Goal: Task Accomplishment & Management: Complete application form

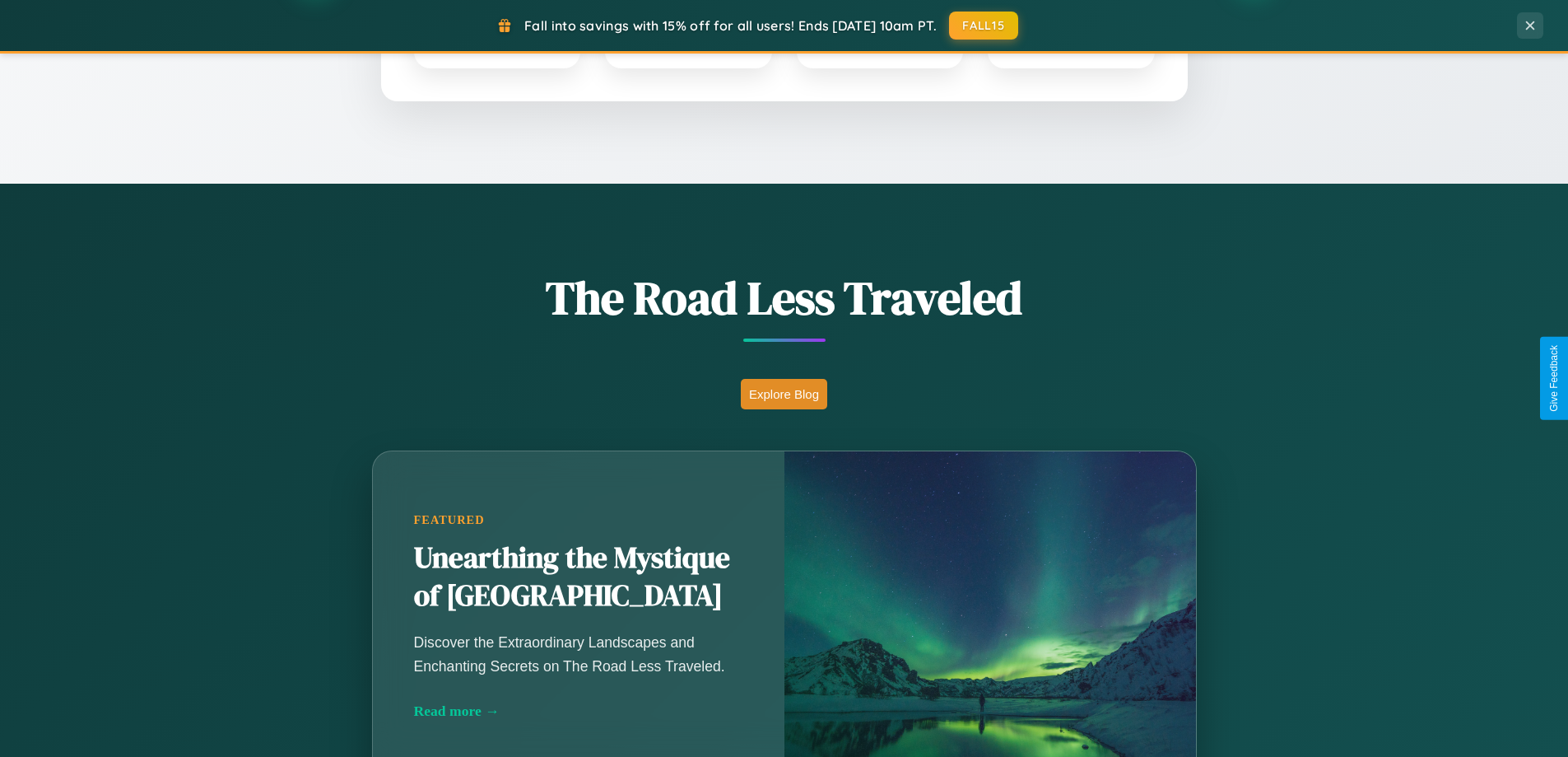
scroll to position [1133, 0]
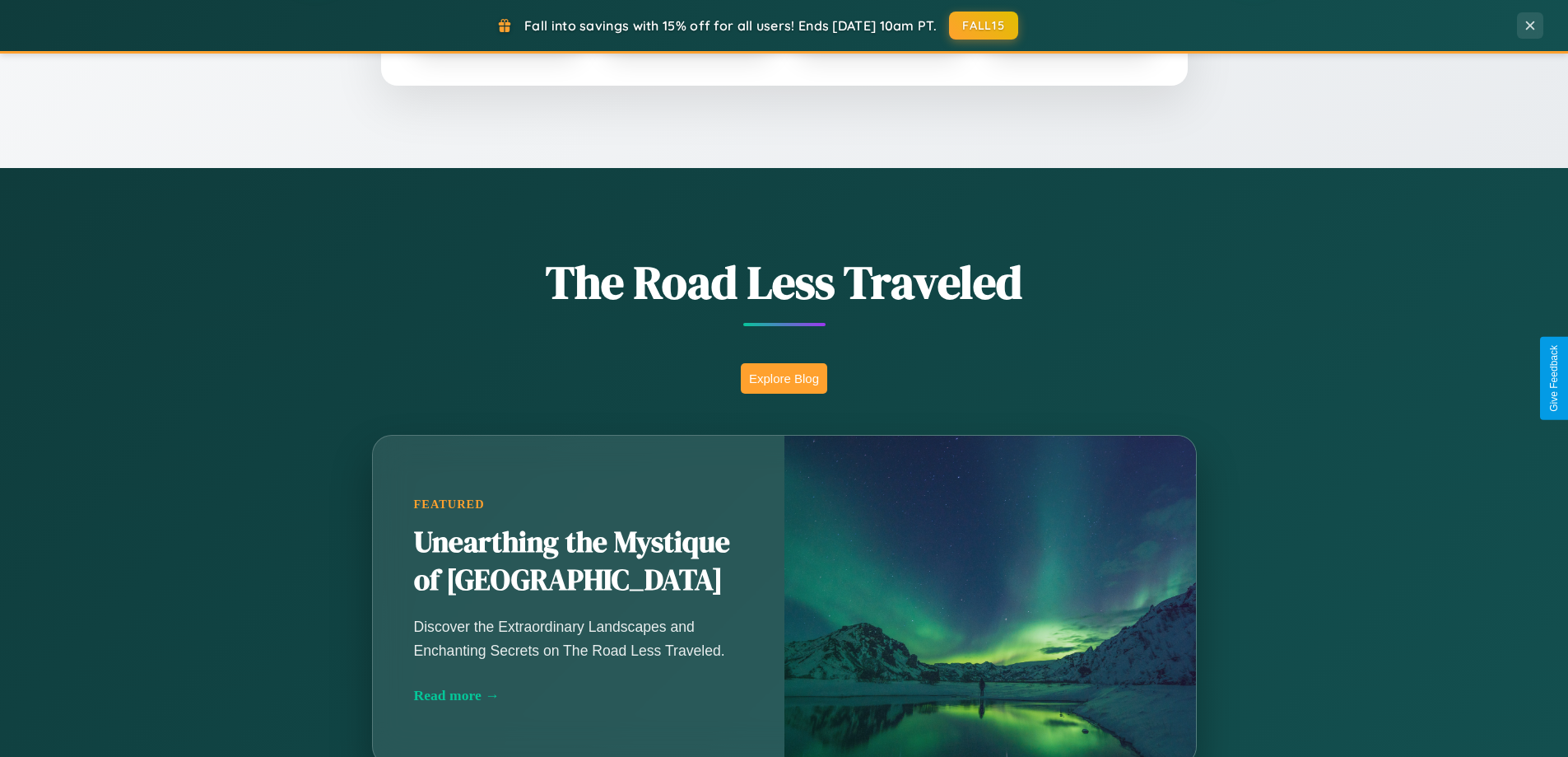
click at [784, 378] on button "Explore Blog" at bounding box center [784, 378] width 86 height 31
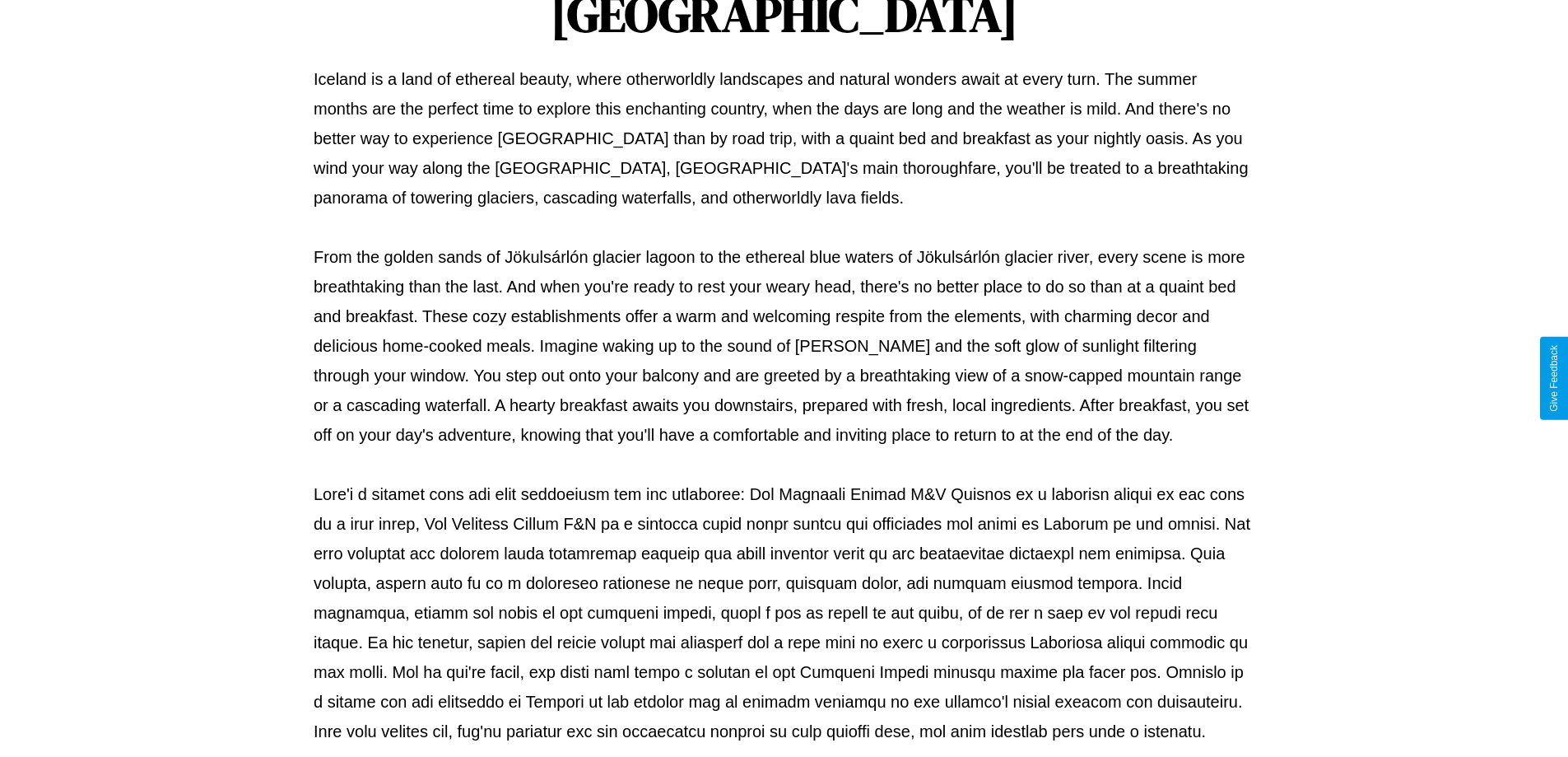
scroll to position [533, 0]
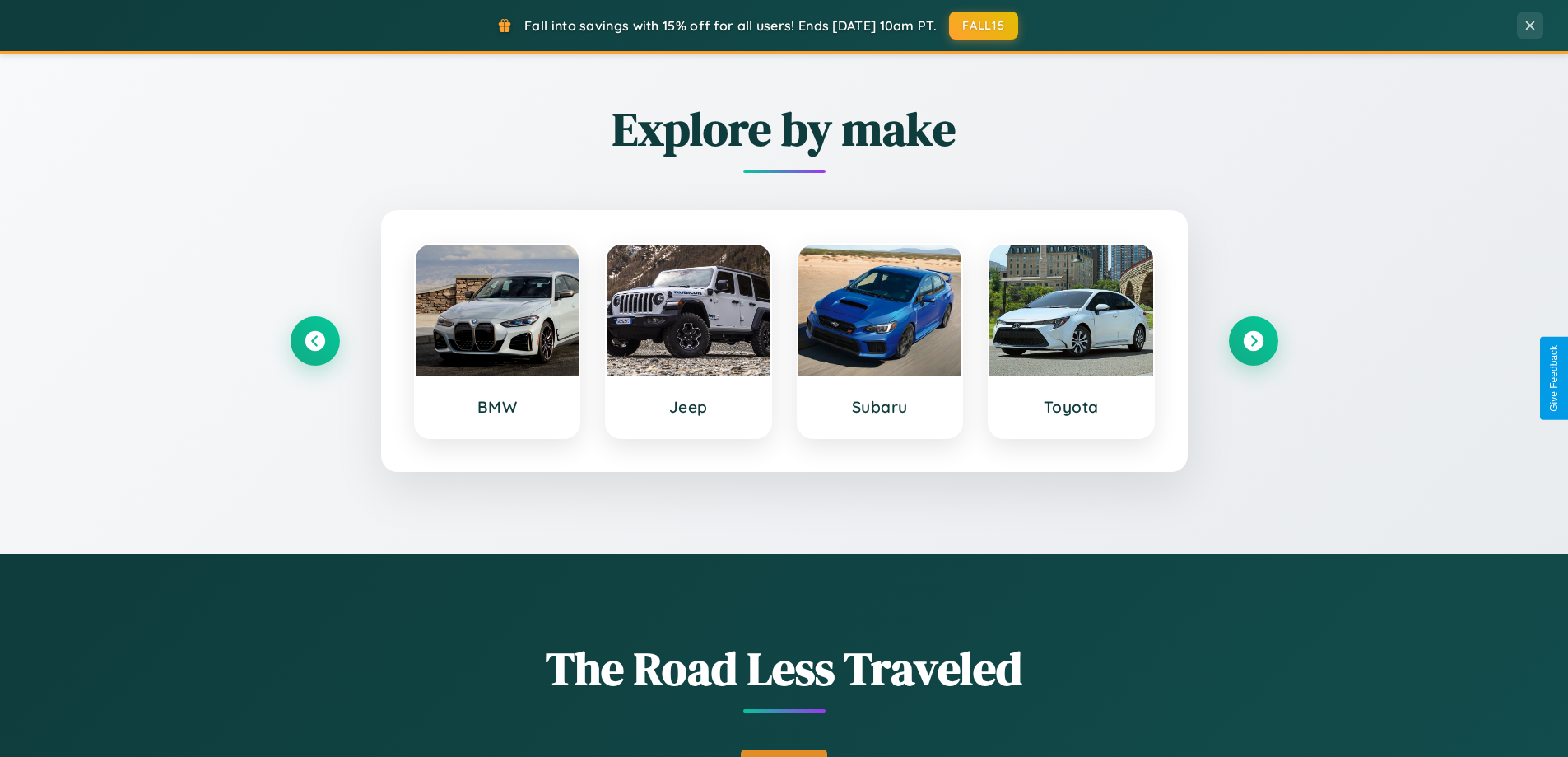
scroll to position [710, 0]
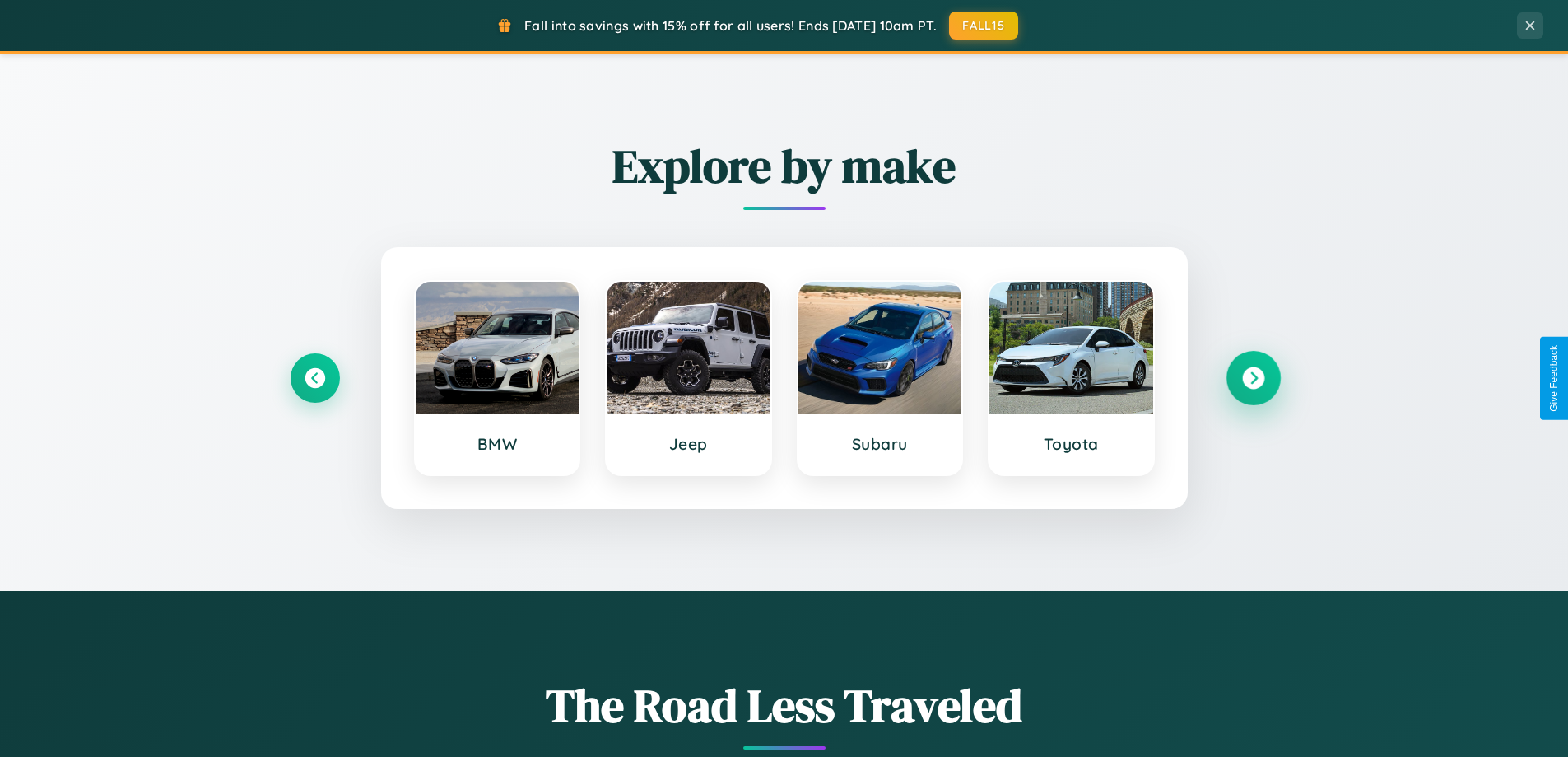
click at [1253, 378] on icon at bounding box center [1253, 378] width 23 height 23
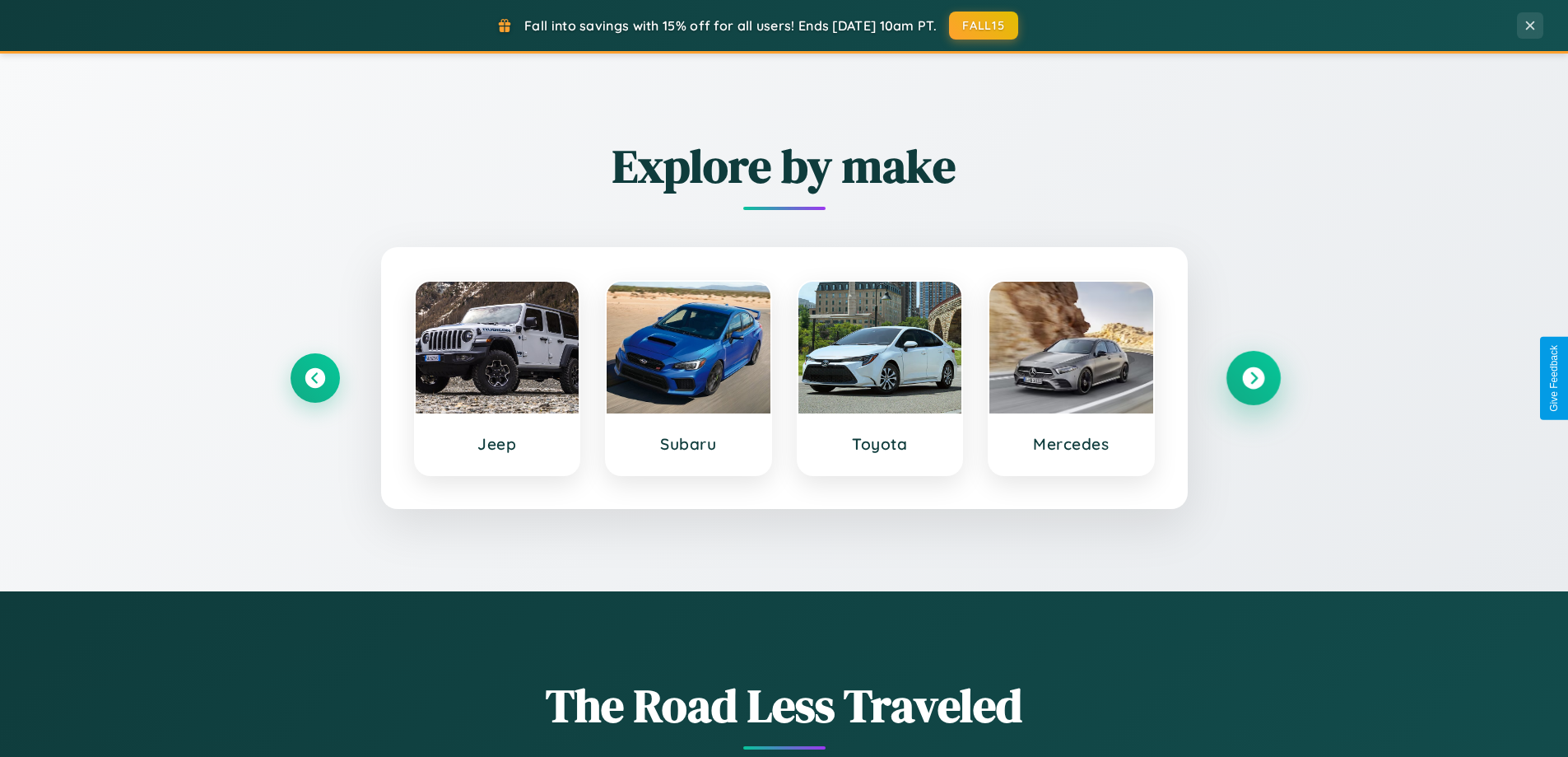
click at [1253, 378] on icon at bounding box center [1253, 378] width 23 height 23
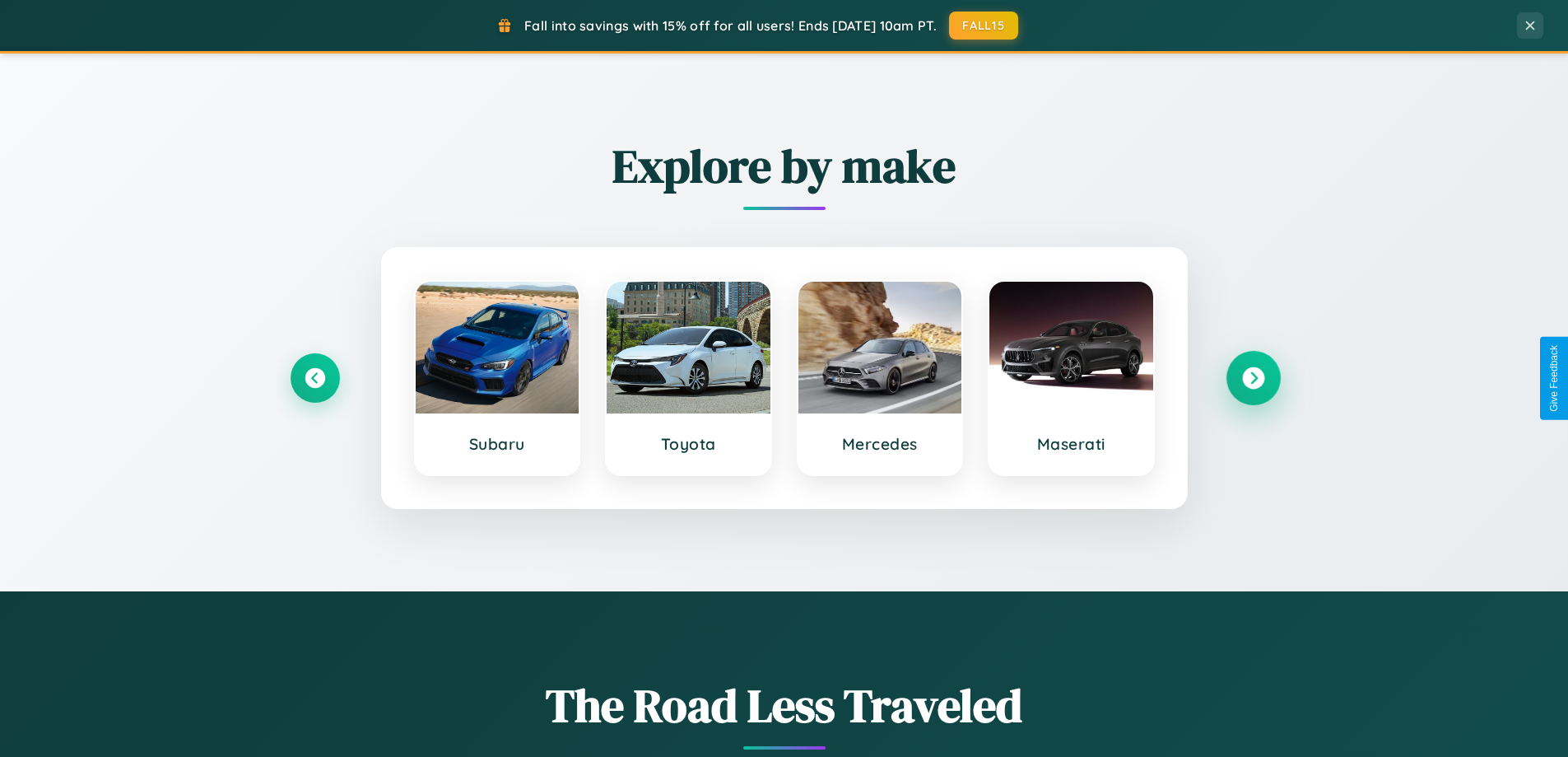
click at [1253, 378] on icon at bounding box center [1253, 378] width 23 height 23
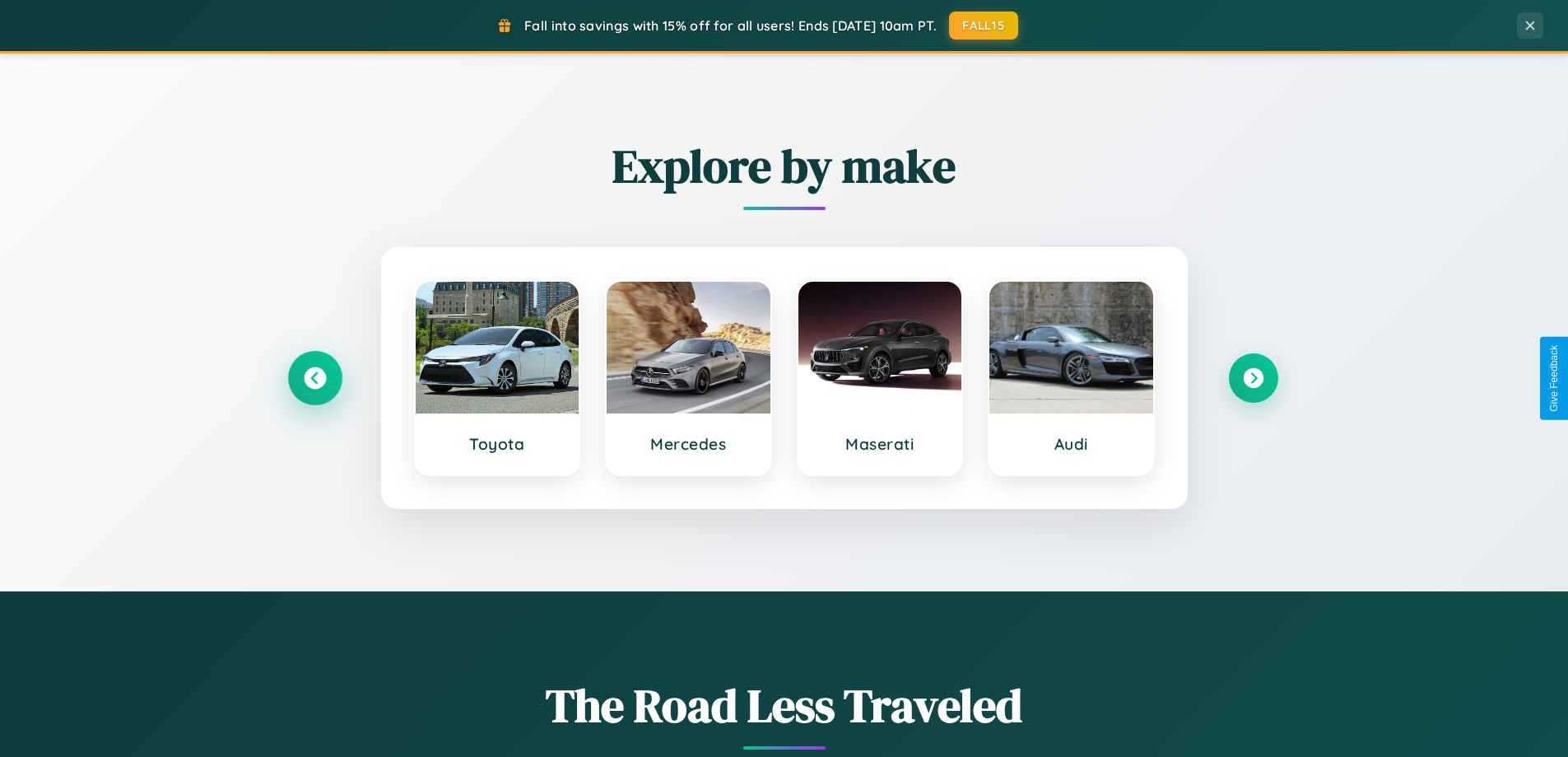
click at [314, 378] on icon at bounding box center [314, 378] width 23 height 23
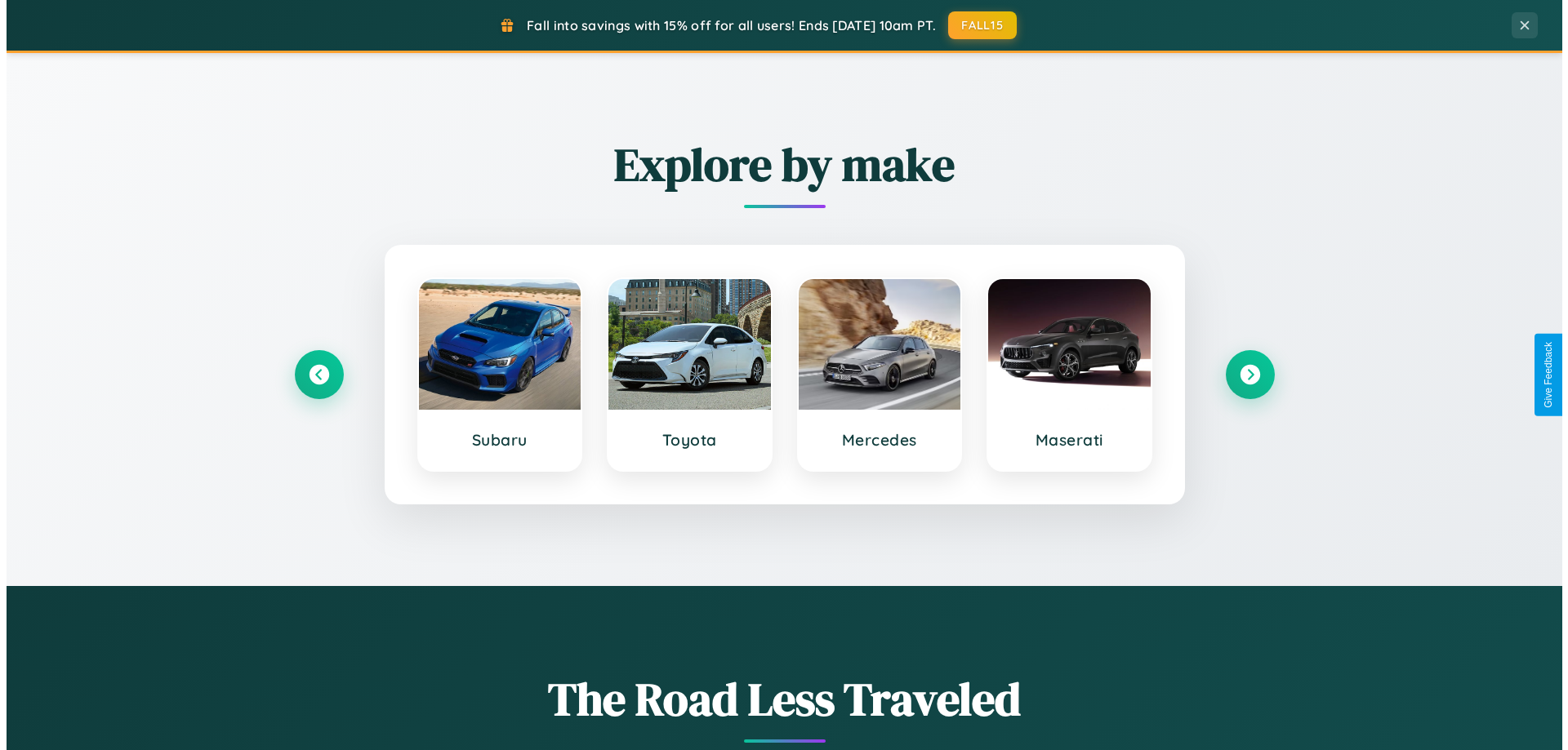
scroll to position [0, 0]
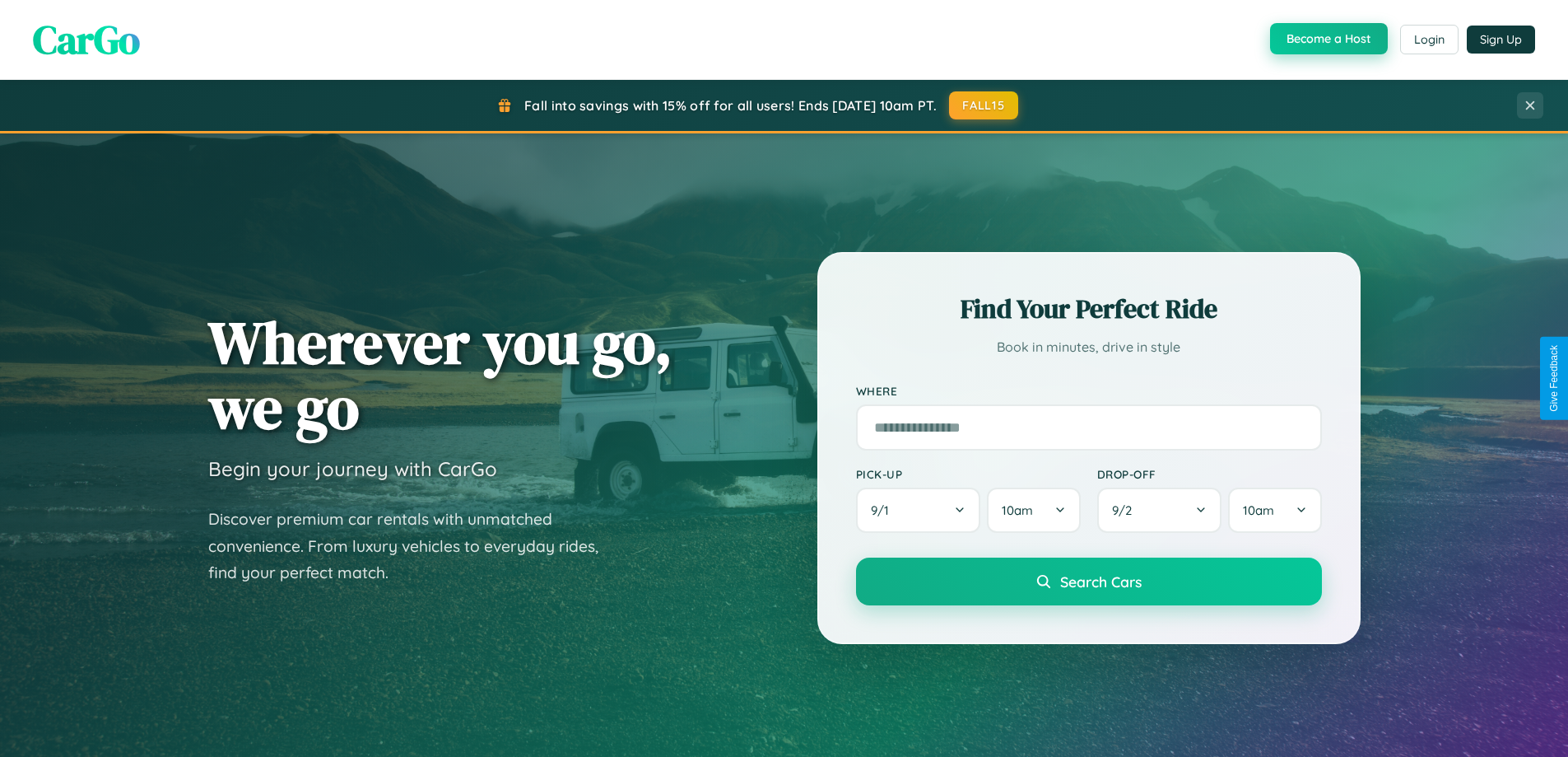
click at [1327, 40] on button "Become a Host" at bounding box center [1328, 39] width 118 height 32
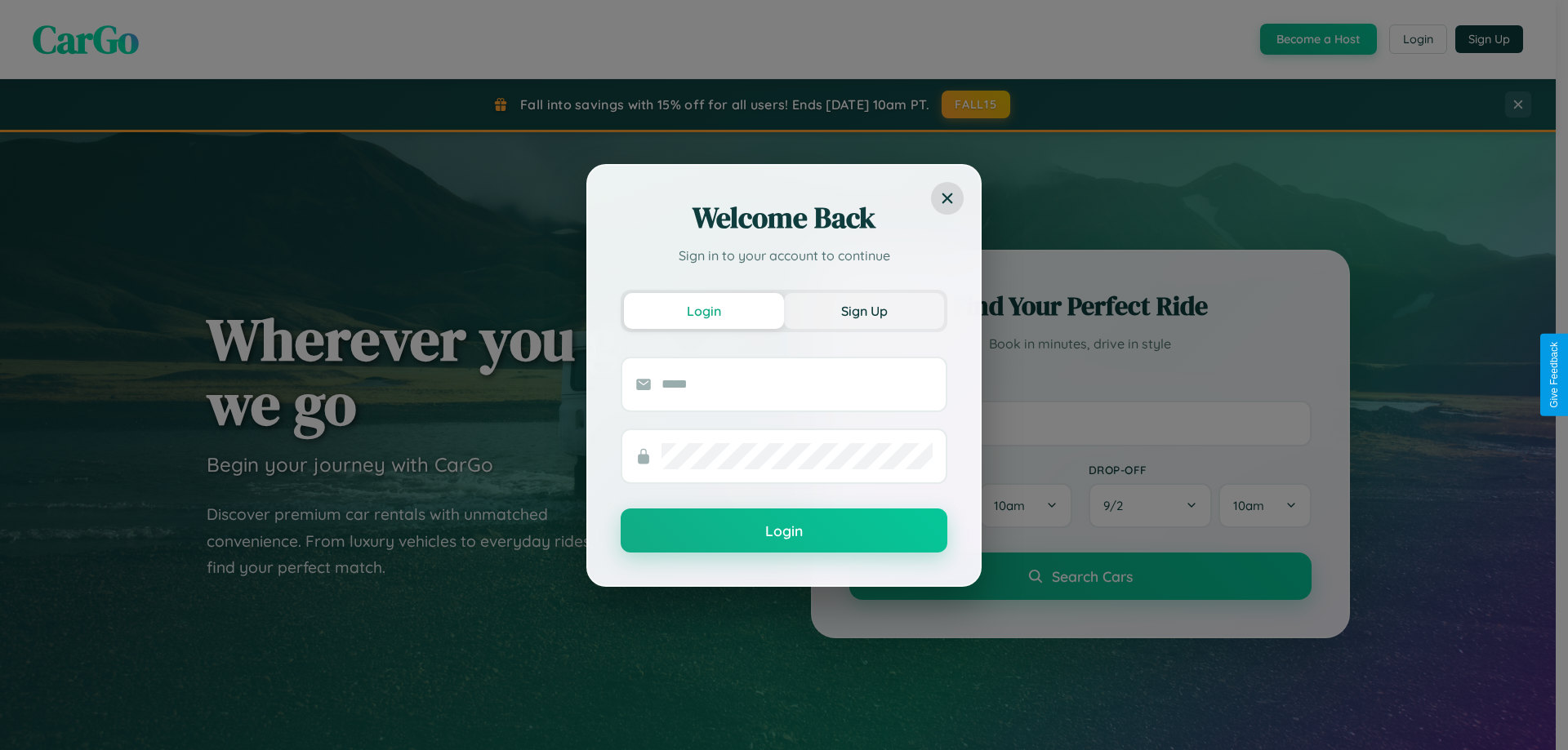
click at [864, 310] on button "Sign Up" at bounding box center [863, 311] width 160 height 36
